Goal: Navigation & Orientation: Find specific page/section

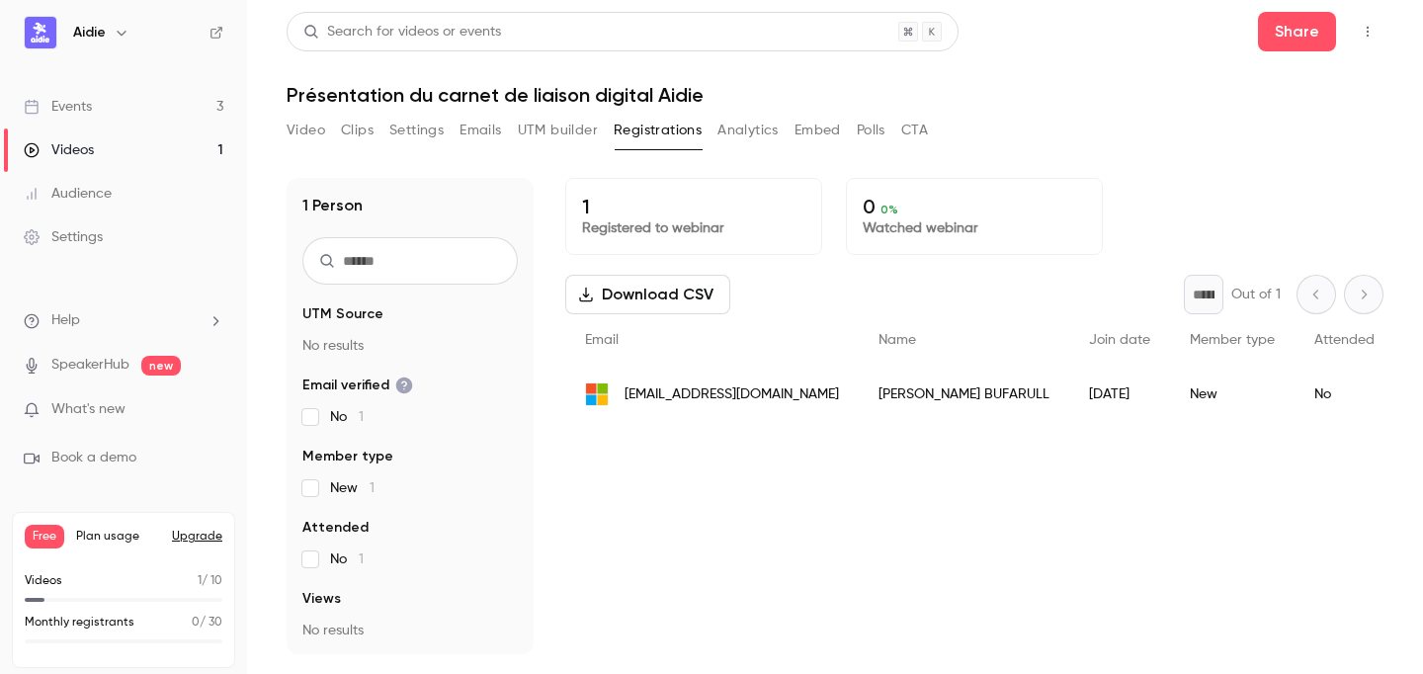
click at [111, 410] on span "What's new" at bounding box center [88, 409] width 74 height 21
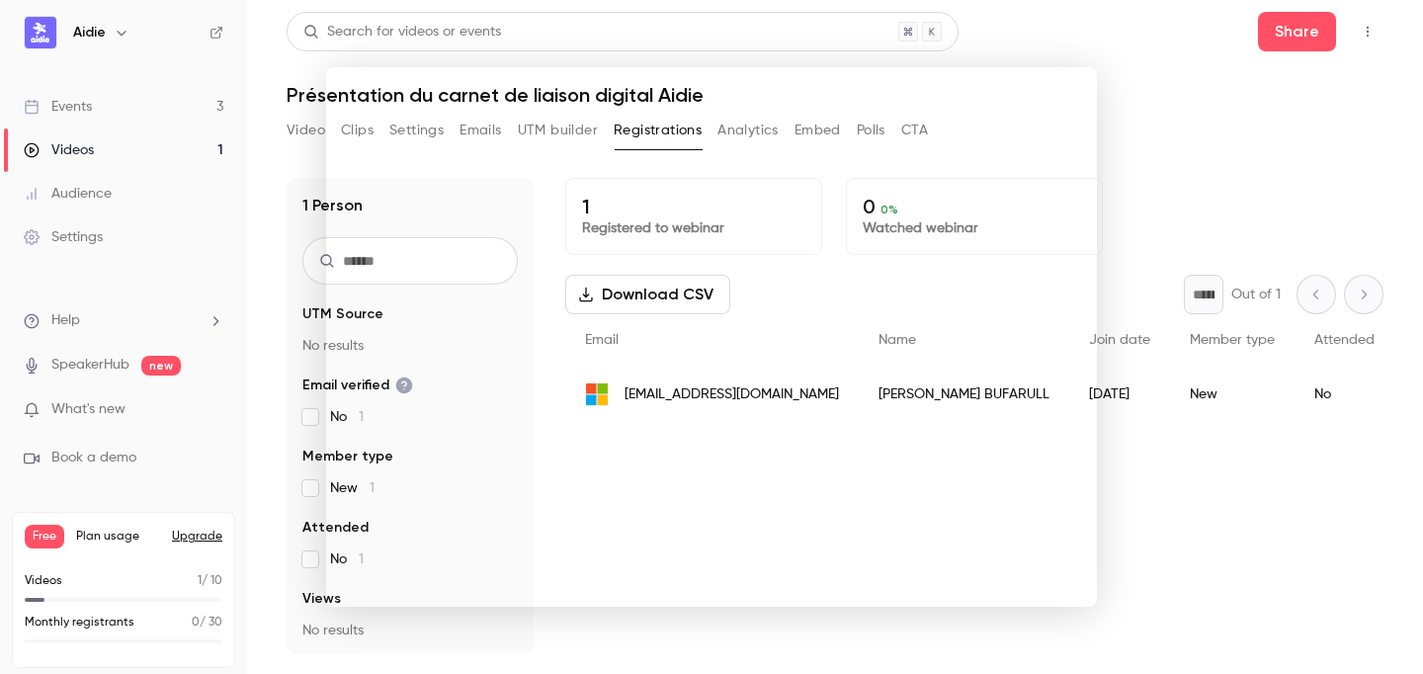
click at [1207, 481] on div at bounding box center [711, 337] width 1423 height 674
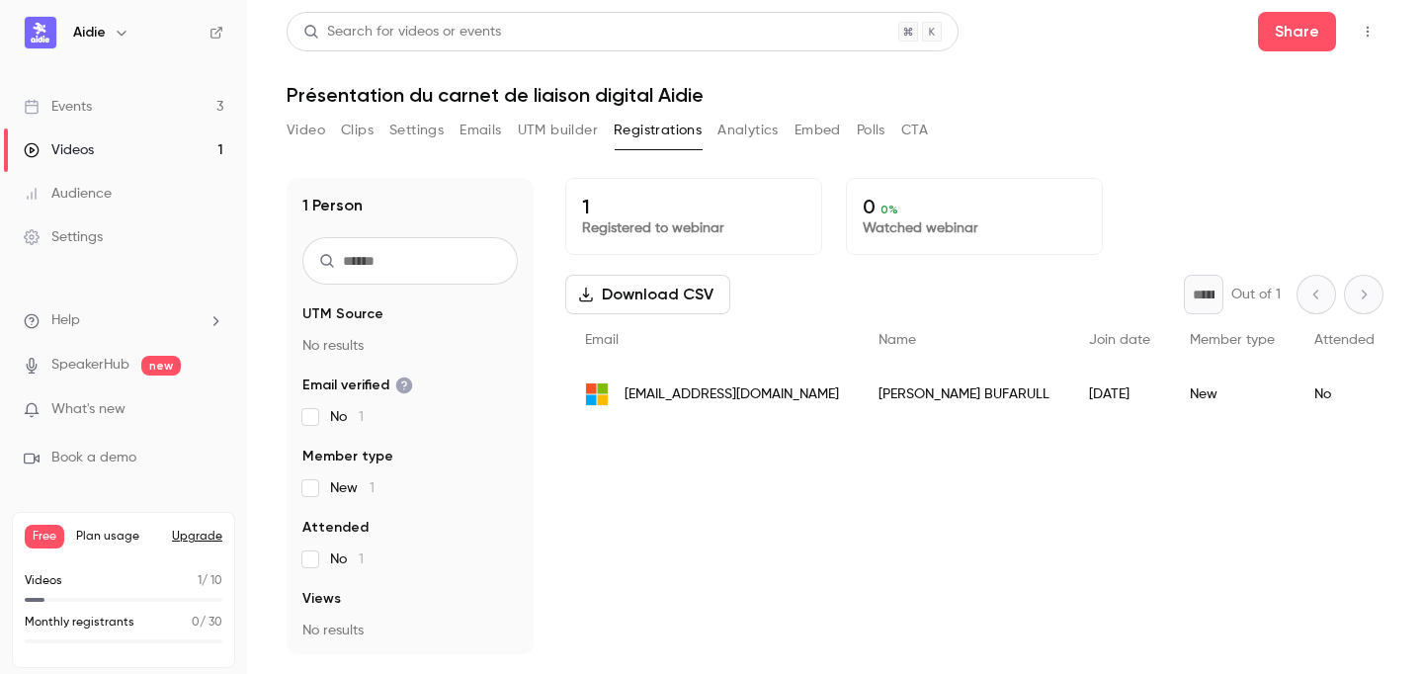
click at [122, 142] on link "Videos 1" at bounding box center [123, 149] width 247 height 43
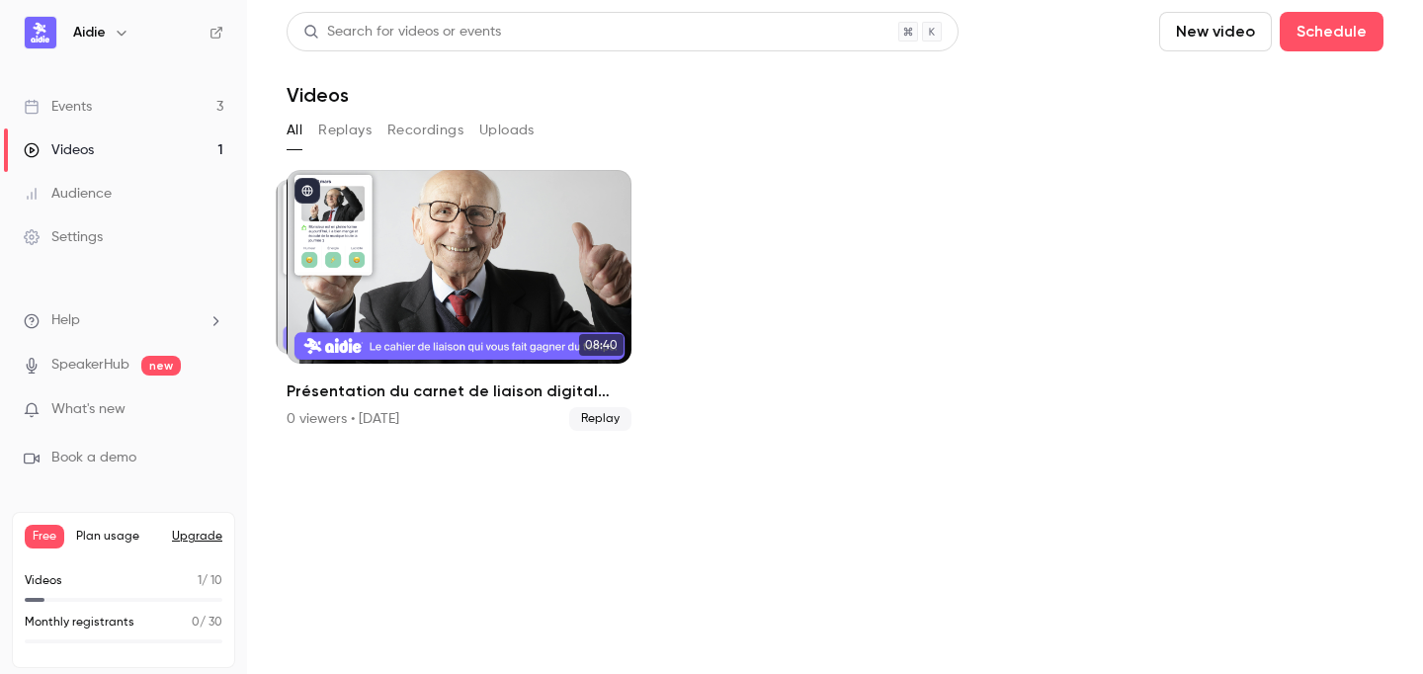
click at [113, 110] on link "Events 3" at bounding box center [123, 106] width 247 height 43
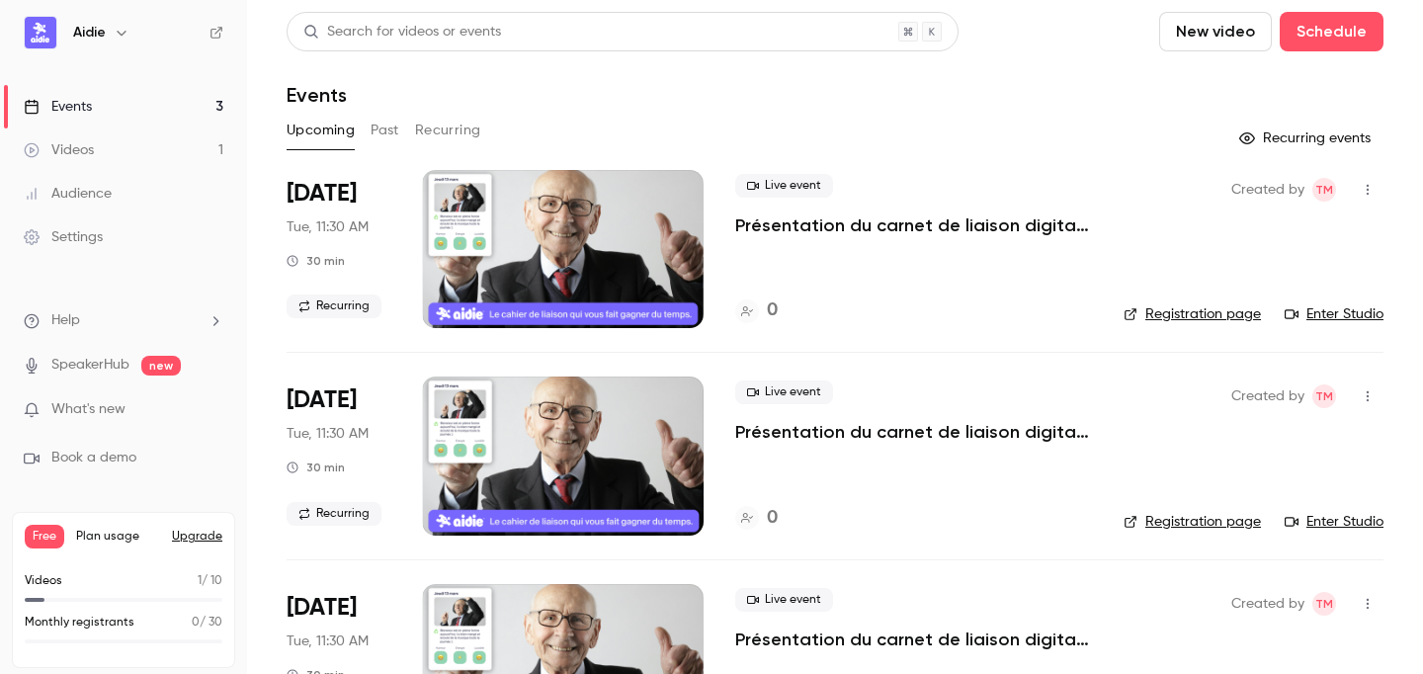
click at [391, 134] on button "Past" at bounding box center [385, 131] width 29 height 32
click at [453, 125] on button "Recurring" at bounding box center [448, 131] width 66 height 32
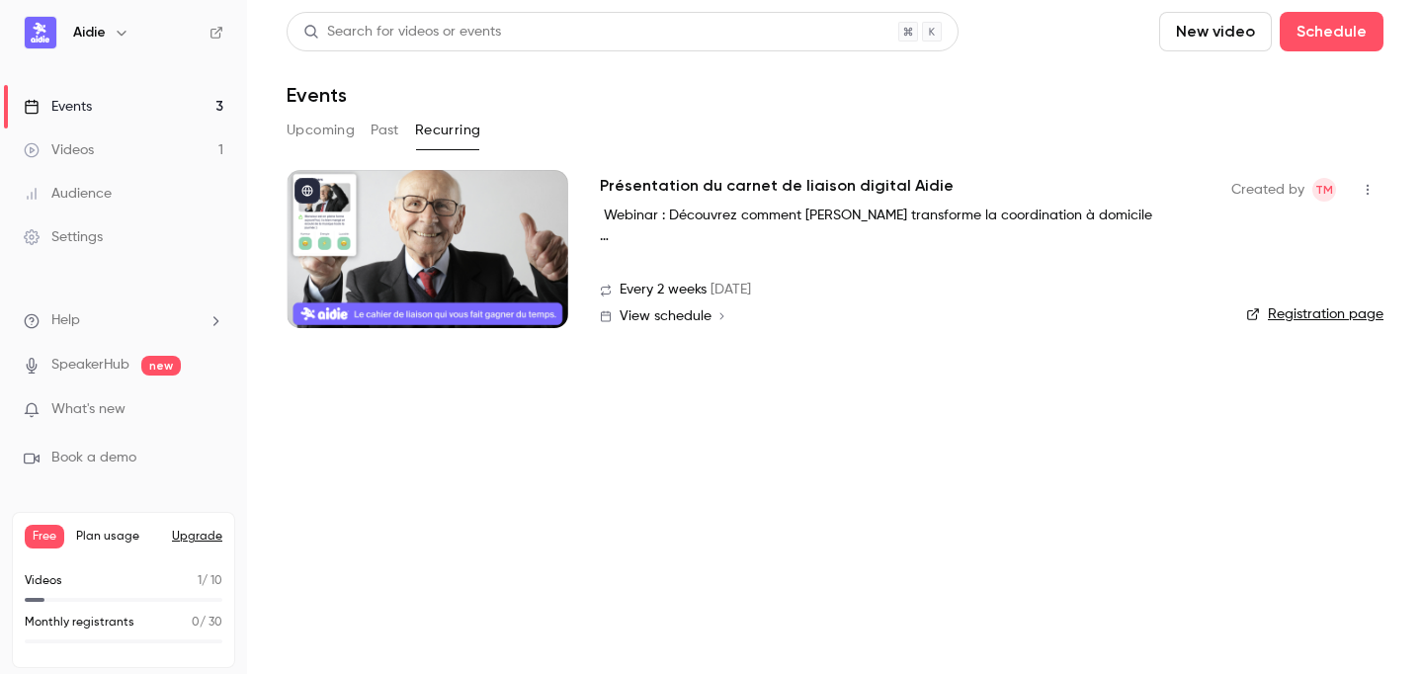
click at [190, 109] on link "Events 3" at bounding box center [123, 106] width 247 height 43
